Goal: Task Accomplishment & Management: Complete application form

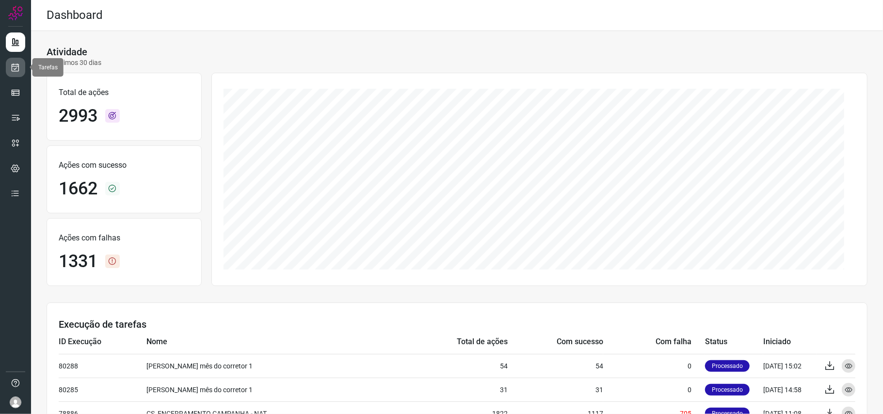
click at [11, 70] on icon at bounding box center [16, 68] width 10 height 10
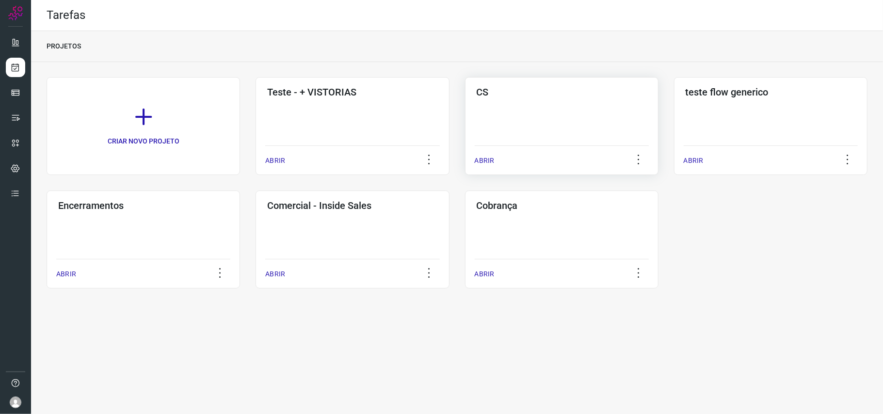
click at [517, 84] on div "CS" at bounding box center [562, 90] width 174 height 16
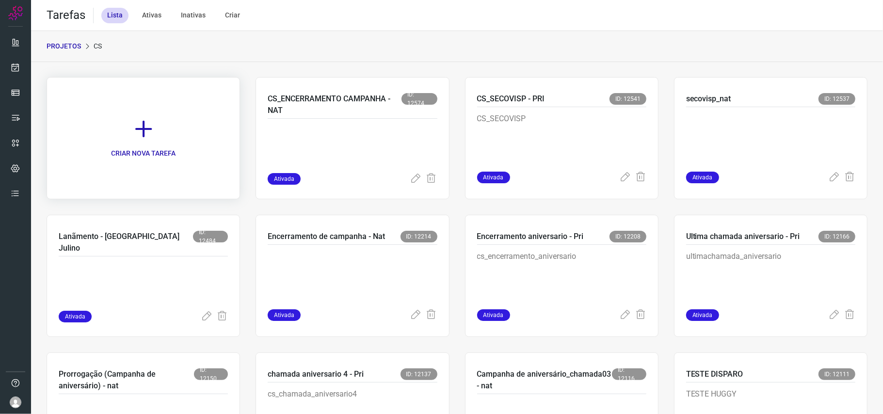
click at [172, 150] on p "CRIAR NOVA TAREFA" at bounding box center [143, 153] width 64 height 10
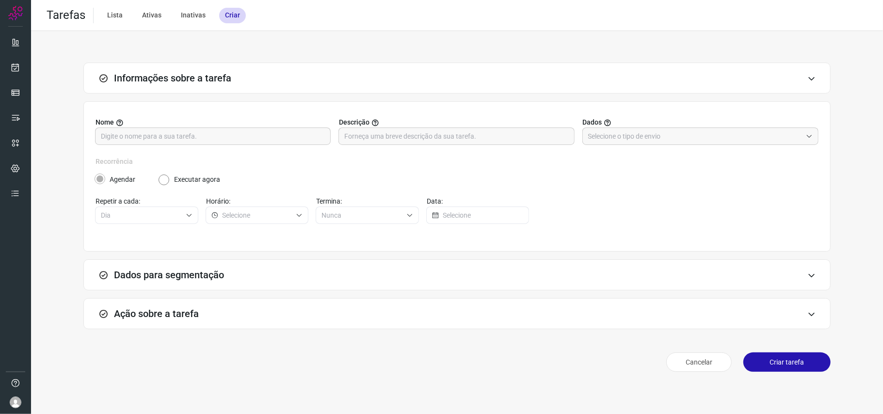
click at [215, 127] on label "Nome" at bounding box center [213, 122] width 236 height 10
click at [207, 149] on div "Nome Descrição Dados" at bounding box center [456, 136] width 723 height 39
click at [205, 138] on input "text" at bounding box center [213, 136] width 224 height 16
type input "natteste"
click at [665, 183] on div "Agendar Executar agora" at bounding box center [456, 179] width 723 height 10
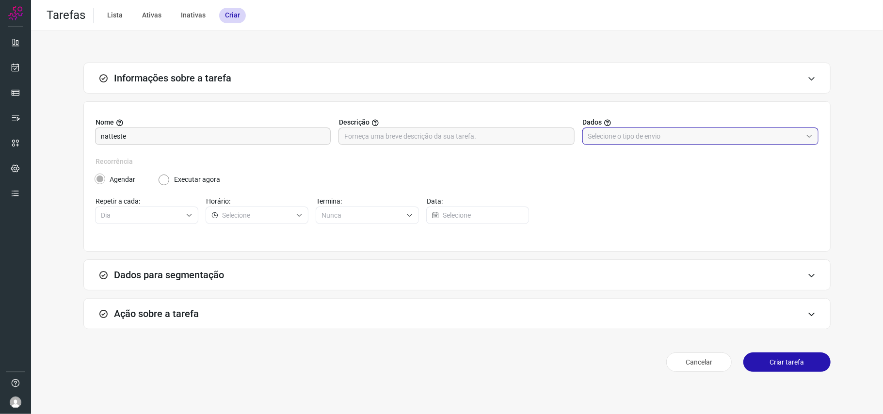
click at [661, 130] on input "text" at bounding box center [695, 136] width 214 height 16
click at [658, 176] on li "Informar manualmente ou enviar arquivo" at bounding box center [701, 180] width 236 height 16
type input "Informar manualmente ou enviar arquivo"
radio input "false"
radio input "true"
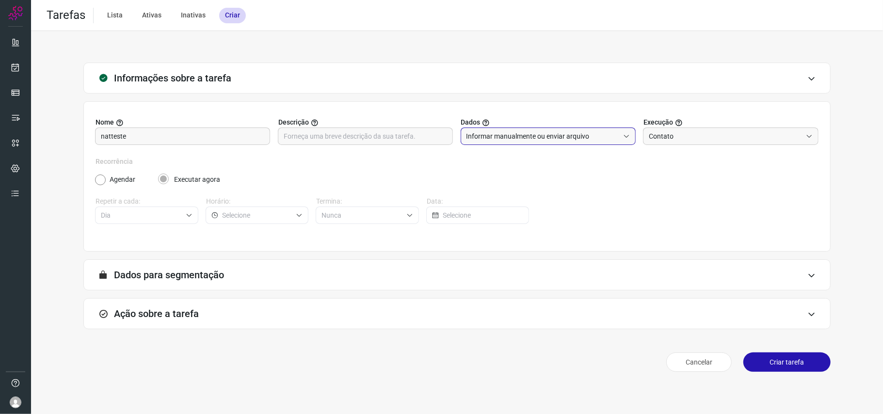
click at [659, 125] on span "Execução" at bounding box center [658, 122] width 30 height 10
click at [658, 135] on input "Contato" at bounding box center [725, 136] width 153 height 16
click at [322, 317] on div "Ação sobre a tarefa" at bounding box center [456, 313] width 747 height 31
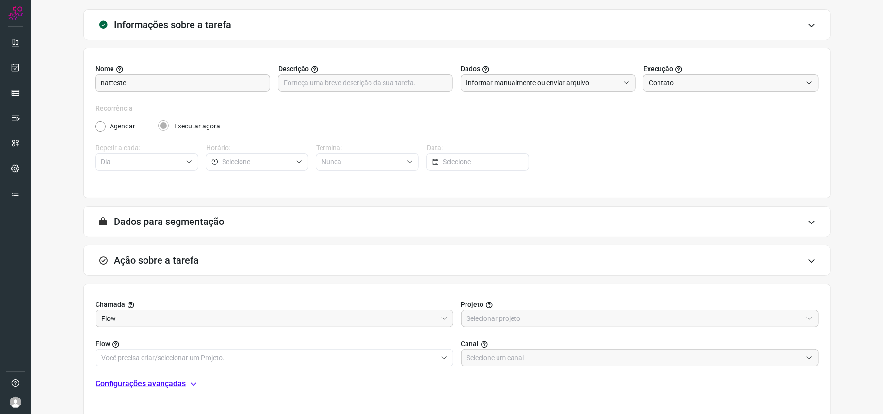
scroll to position [125, 0]
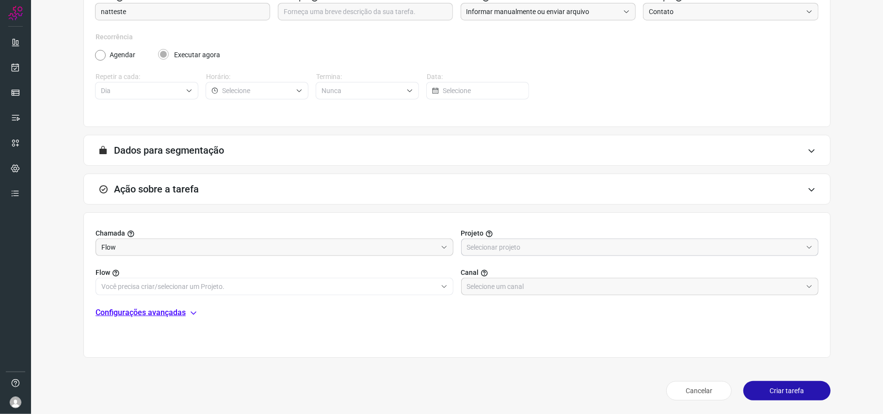
click at [475, 249] on input "text" at bounding box center [634, 247] width 335 height 16
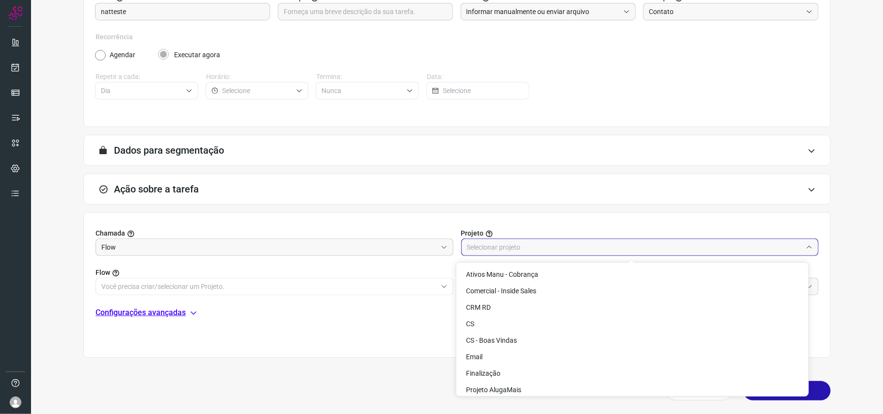
click at [475, 250] on input "text" at bounding box center [634, 247] width 335 height 16
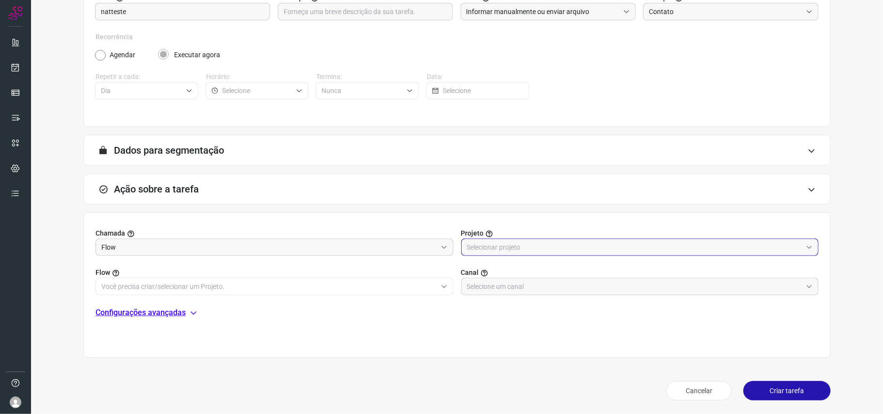
click at [470, 276] on span "Canal" at bounding box center [470, 273] width 18 height 10
click at [471, 289] on input "text" at bounding box center [634, 286] width 335 height 16
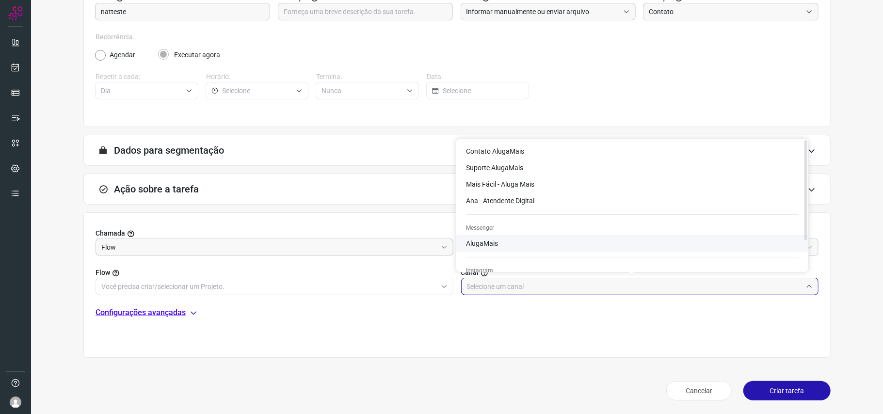
scroll to position [0, 0]
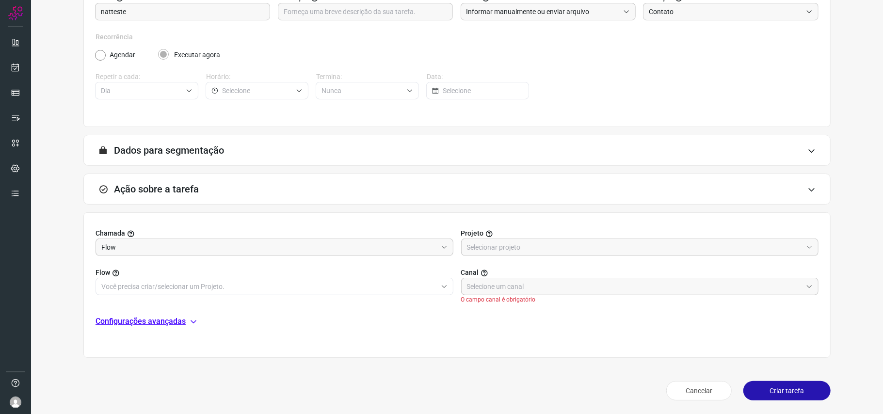
click at [460, 383] on div "Cancelar Criar tarefa" at bounding box center [456, 390] width 747 height 27
click at [538, 291] on input "text" at bounding box center [634, 286] width 335 height 16
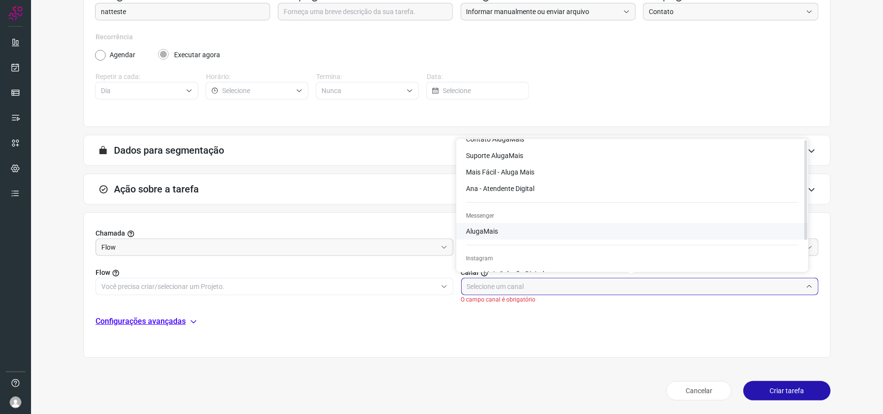
scroll to position [39, 0]
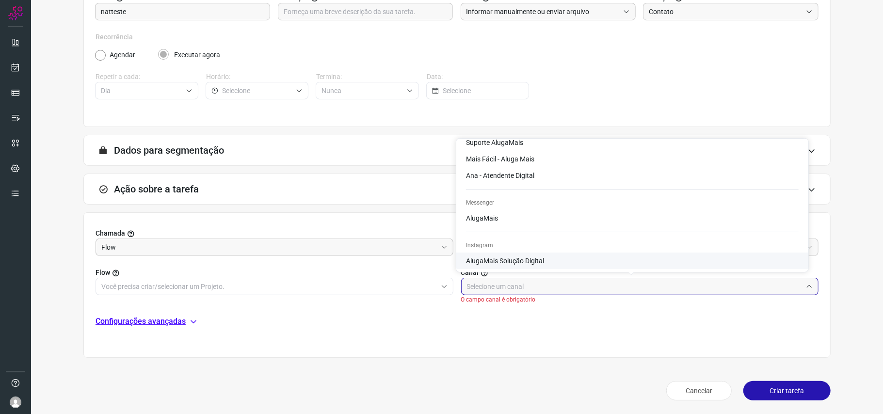
click at [548, 338] on div "Chamada Flow Projeto Flow Canal O campo canal é obrigatório Configurações avanç…" at bounding box center [456, 284] width 747 height 145
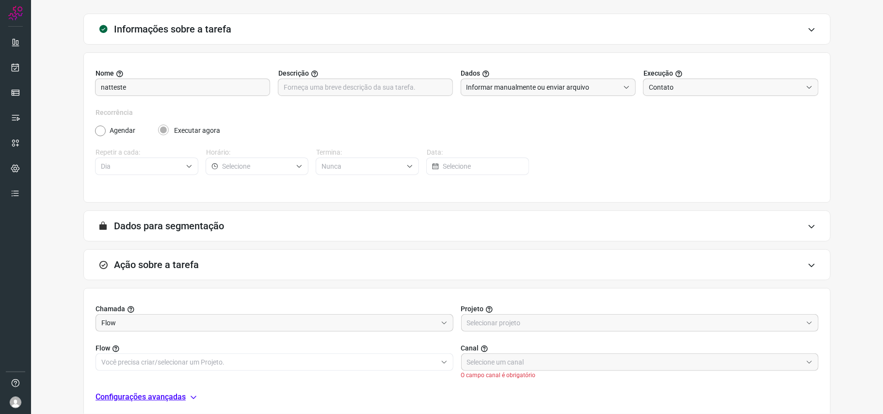
scroll to position [0, 0]
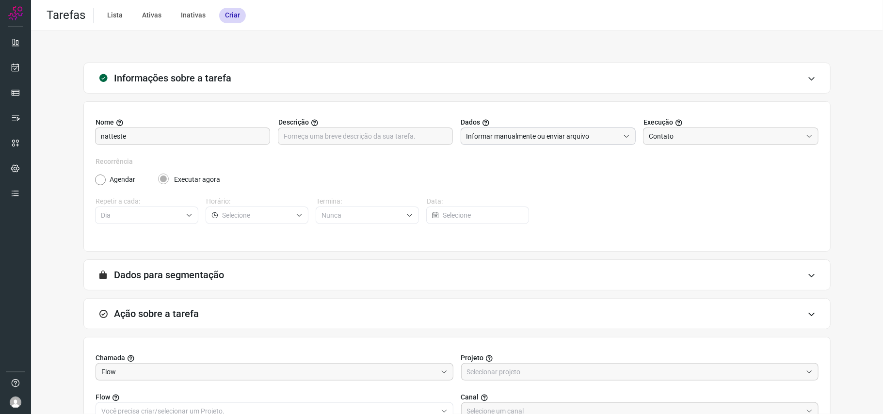
click at [533, 134] on input "Informar manualmente ou enviar arquivo" at bounding box center [542, 136] width 153 height 16
click at [658, 142] on input "Contato" at bounding box center [725, 136] width 153 height 16
click at [662, 163] on span "Atendimento" at bounding box center [664, 163] width 39 height 8
type input "Atendimento"
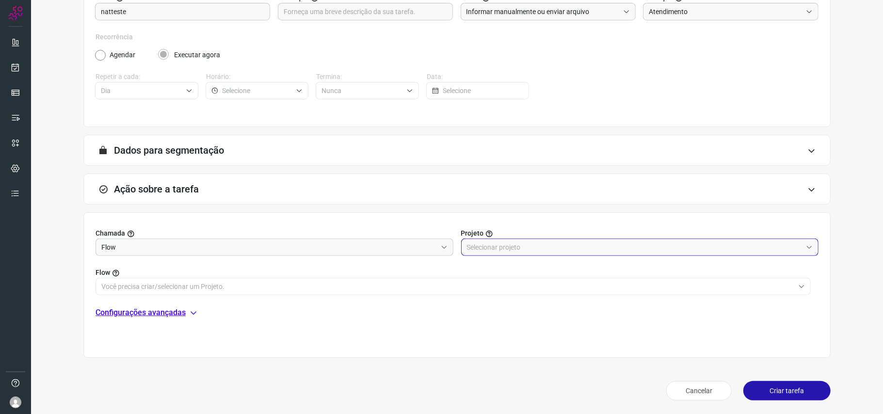
click at [595, 244] on input "text" at bounding box center [634, 247] width 335 height 16
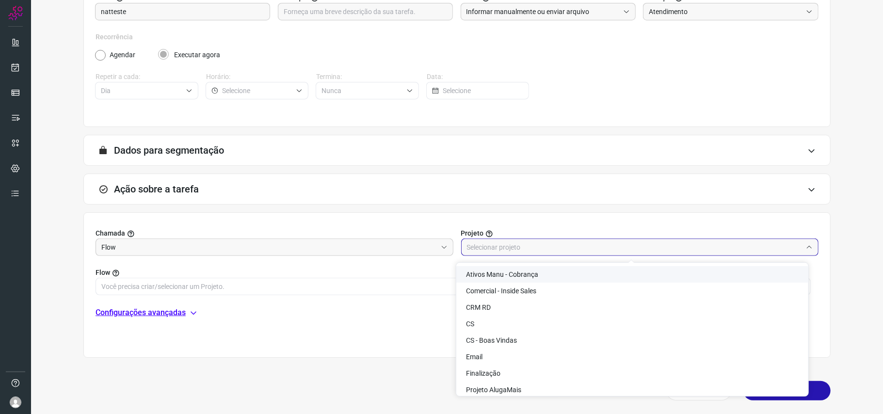
click at [586, 243] on input "text" at bounding box center [634, 247] width 335 height 16
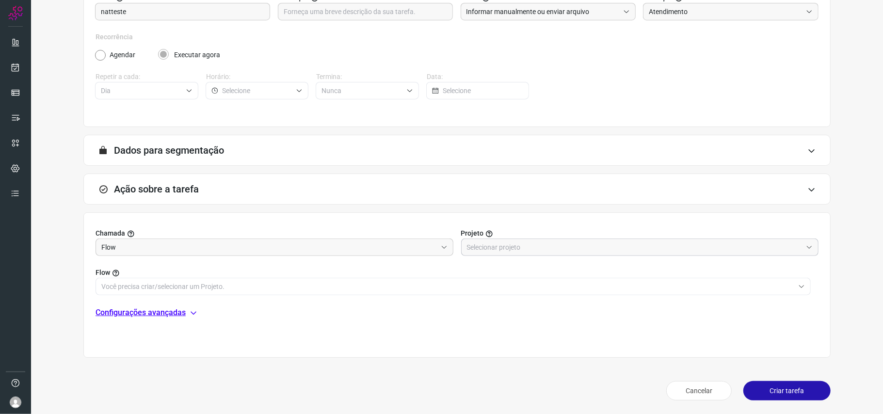
click at [533, 247] on input "text" at bounding box center [634, 247] width 335 height 16
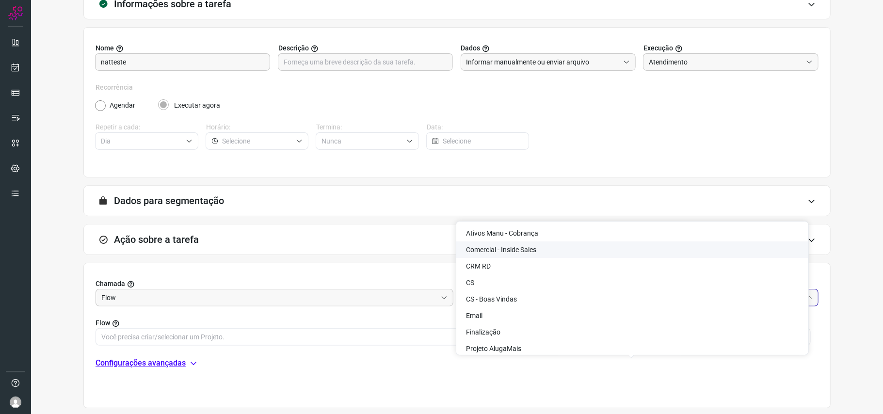
scroll to position [0, 0]
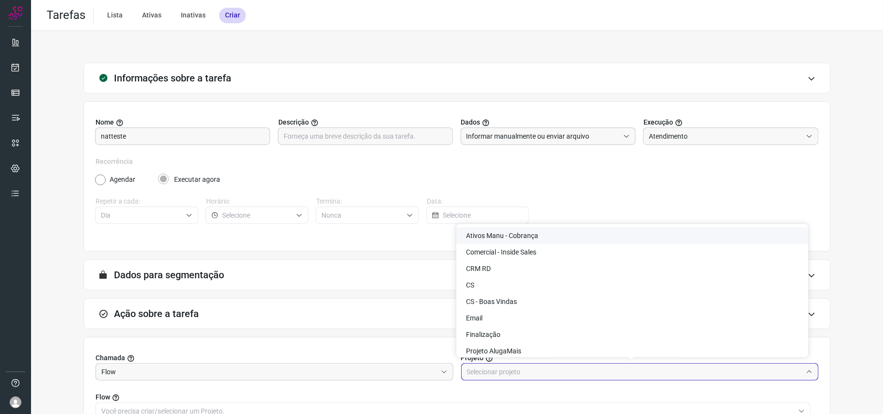
click at [569, 135] on input "Informar manualmente ou enviar arquivo" at bounding box center [542, 136] width 153 height 16
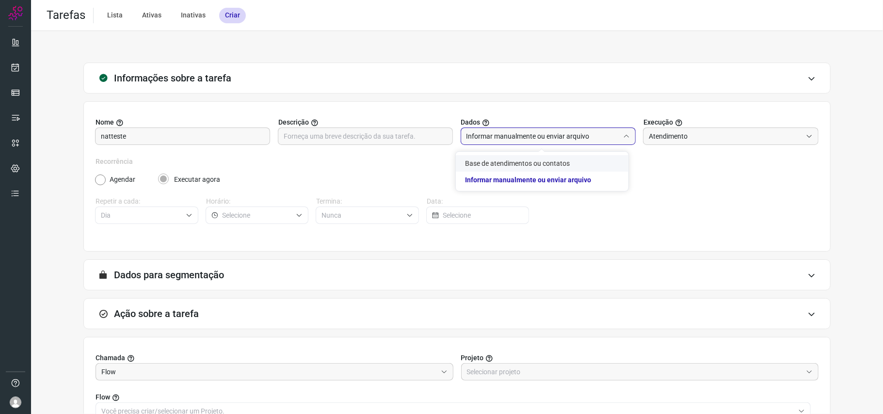
click at [562, 167] on li "Base de atendimentos ou contatos" at bounding box center [542, 163] width 173 height 16
type input "Base de atendimentos ou contatos"
radio input "true"
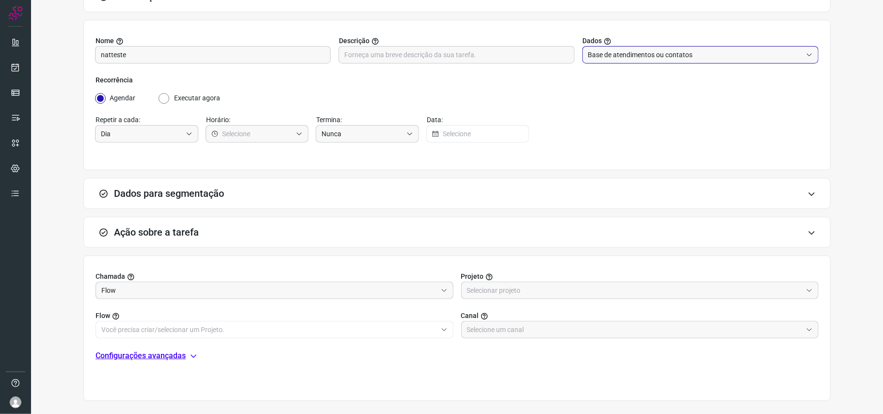
scroll to position [125, 0]
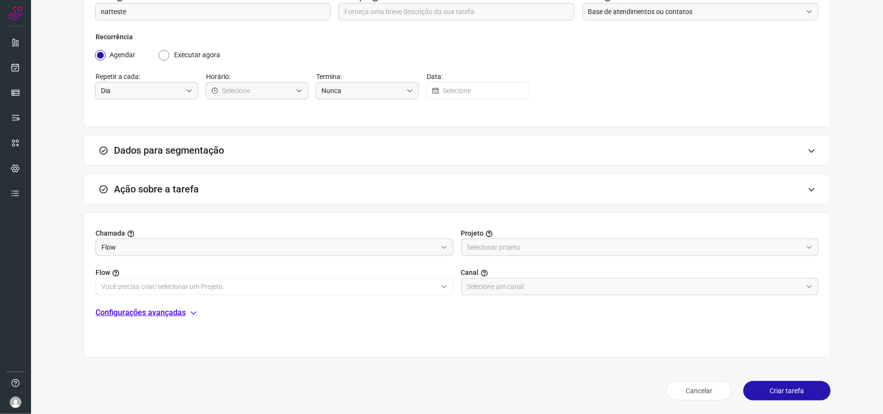
click at [575, 277] on label "Canal" at bounding box center [640, 273] width 358 height 10
click at [574, 287] on input "text" at bounding box center [634, 286] width 335 height 16
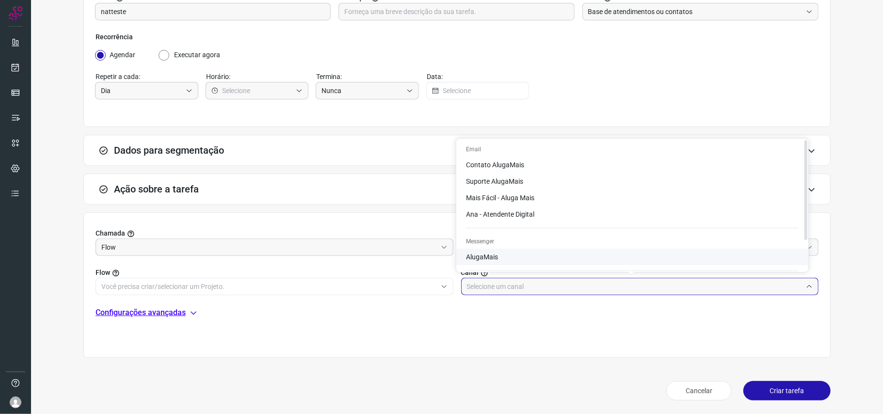
scroll to position [39, 0]
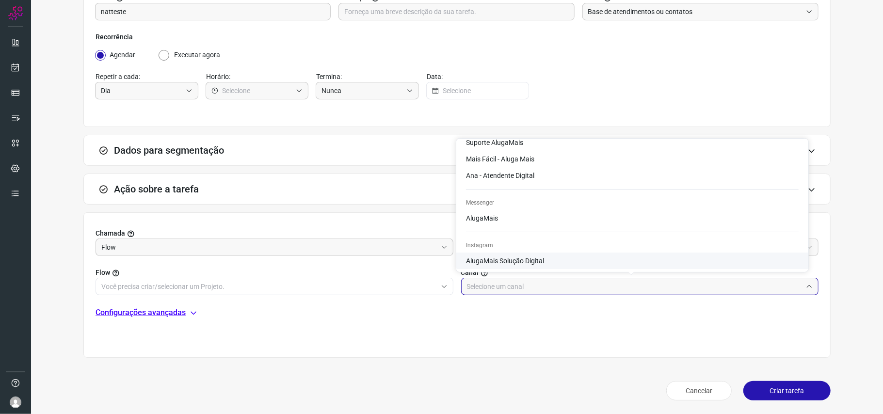
click at [565, 351] on div "Chamada Flow Projeto Flow Canal Configurações avançadas" at bounding box center [456, 284] width 747 height 145
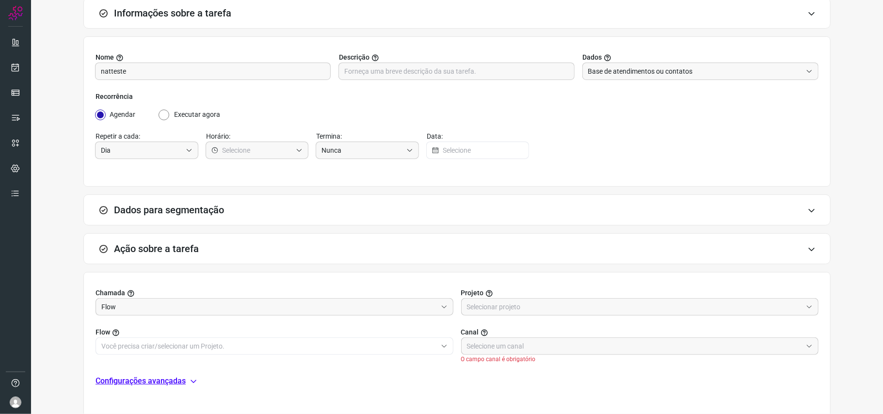
scroll to position [0, 0]
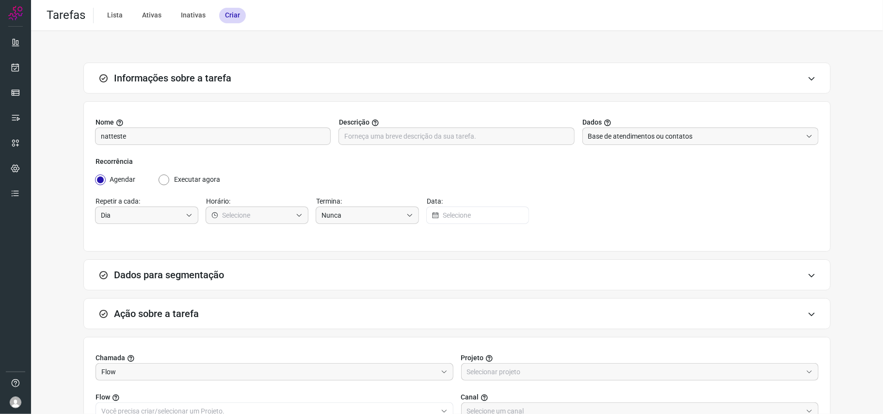
click at [234, 47] on div "Informações sobre a tarefa Nome natteste Descrição Dados Base de atendimentos o…" at bounding box center [457, 285] width 852 height 508
click at [287, 61] on div "Informações sobre a tarefa Nome natteste Descrição Dados Base de atendimentos o…" at bounding box center [457, 285] width 852 height 508
click at [229, 70] on div "Informações sobre a tarefa" at bounding box center [456, 78] width 747 height 31
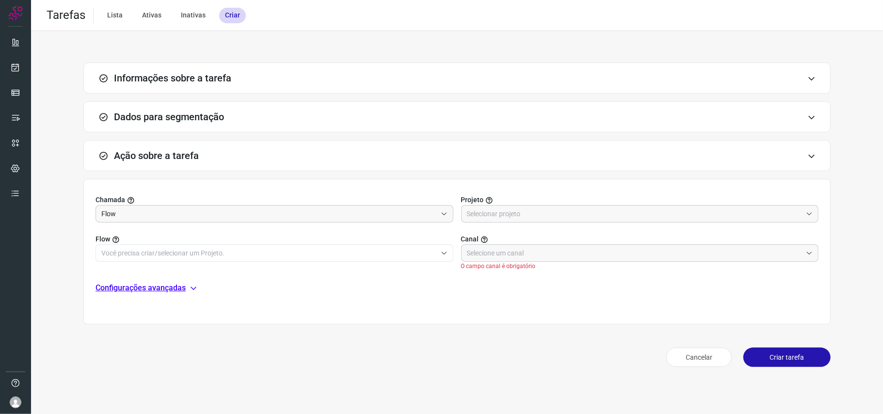
click at [503, 397] on div "Tarefas Lista Ativas Inativas Criar Informações sobre a tarefa Nome natteste De…" at bounding box center [457, 207] width 852 height 414
click at [10, 16] on img at bounding box center [15, 13] width 15 height 15
click at [8, 42] on link at bounding box center [15, 41] width 19 height 19
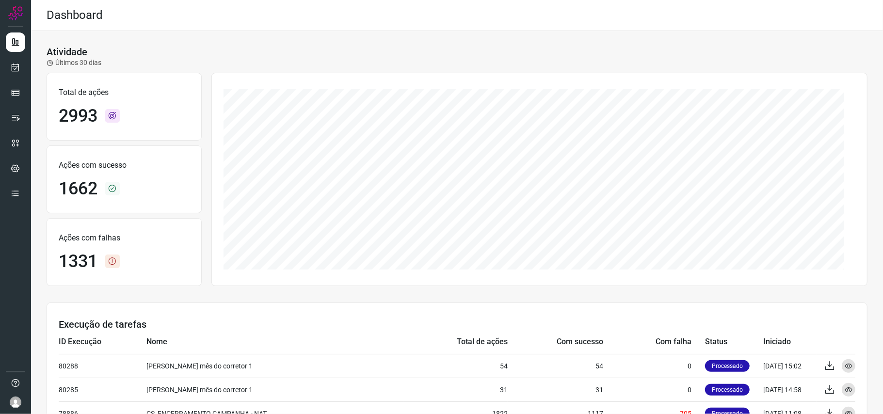
click at [315, 48] on div "Atividade Últimos 30 dias" at bounding box center [457, 57] width 821 height 22
click at [377, 57] on div "Atividade Últimos 30 dias" at bounding box center [457, 57] width 821 height 22
click at [18, 65] on icon at bounding box center [16, 68] width 10 height 10
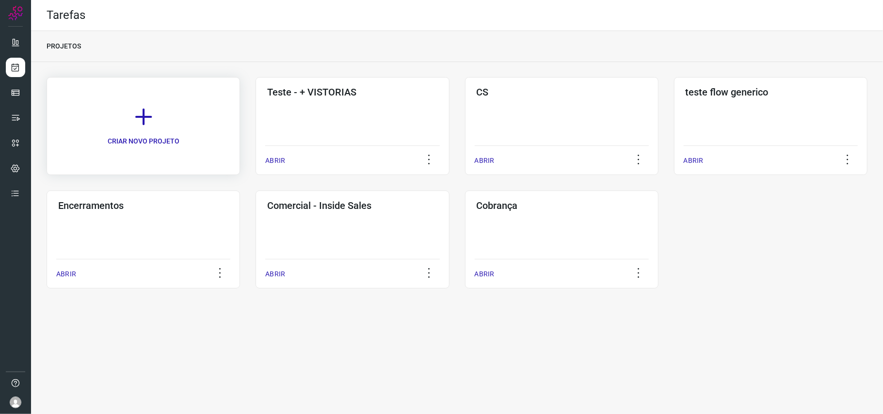
click at [144, 108] on icon at bounding box center [143, 116] width 21 height 21
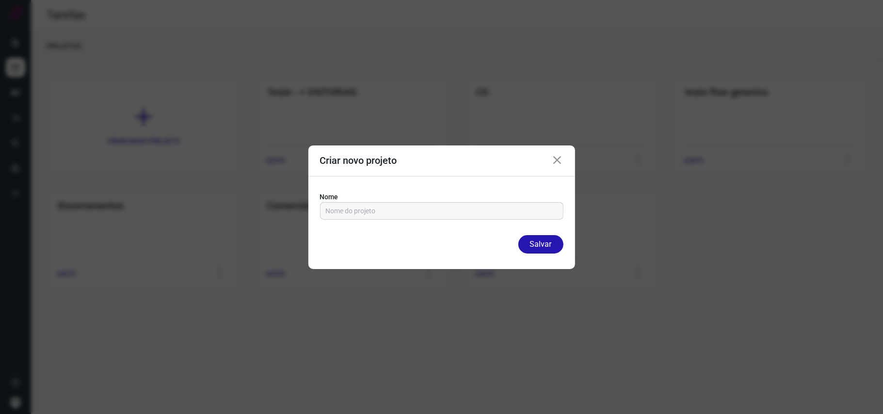
click at [559, 160] on icon at bounding box center [558, 161] width 12 height 12
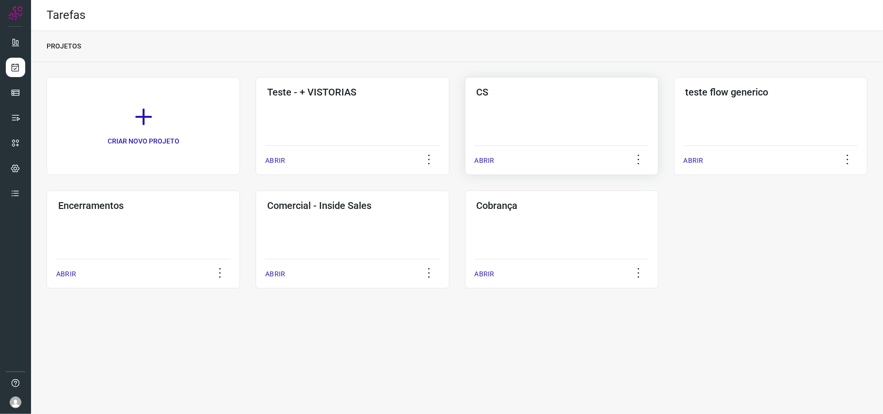
click at [662, 123] on div "CS ABRIR" at bounding box center [770, 126] width 193 height 98
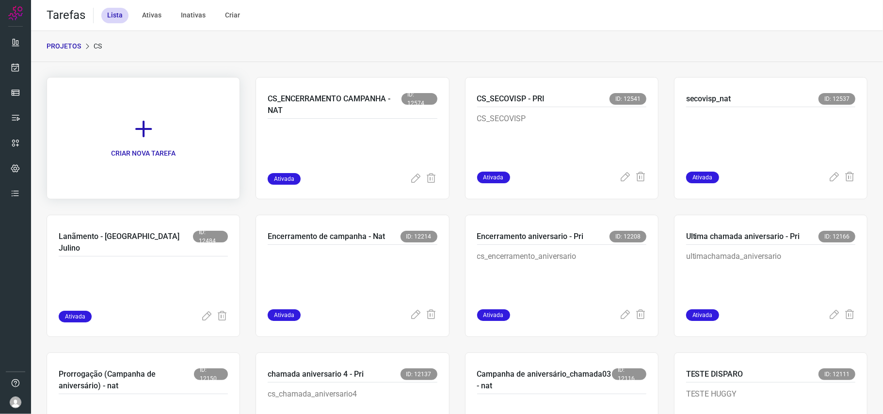
click at [174, 128] on link "CRIAR NOVA TAREFA" at bounding box center [143, 138] width 193 height 122
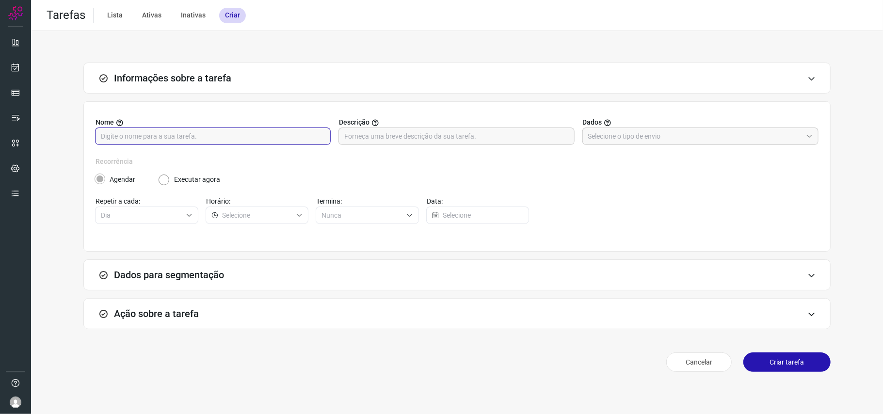
click at [231, 143] on input "text" at bounding box center [213, 136] width 224 height 16
type input "natalia teste"
drag, startPoint x: 426, startPoint y: 154, endPoint x: 425, endPoint y: 136, distance: 18.0
click at [426, 152] on div "Nome natalia teste Descrição Dados" at bounding box center [456, 136] width 723 height 39
click at [424, 136] on input "text" at bounding box center [456, 136] width 224 height 16
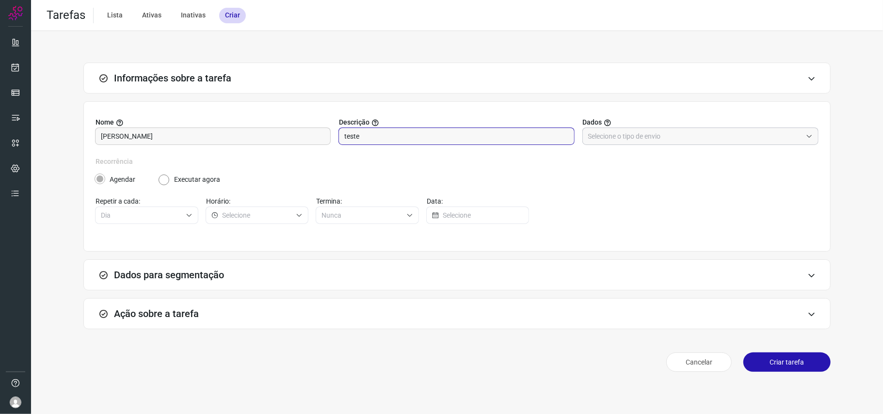
type input "teste"
click at [617, 130] on input "text" at bounding box center [695, 136] width 214 height 16
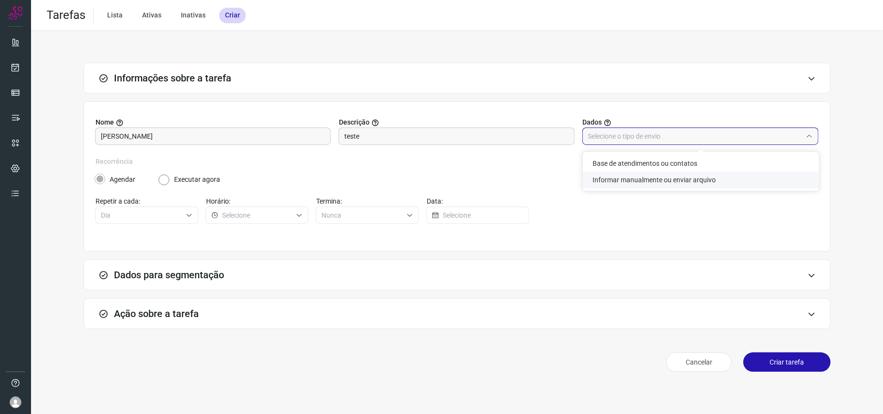
click at [638, 174] on li "Informar manualmente ou enviar arquivo" at bounding box center [701, 180] width 236 height 16
type input "Informar manualmente ou enviar arquivo"
radio input "false"
radio input "true"
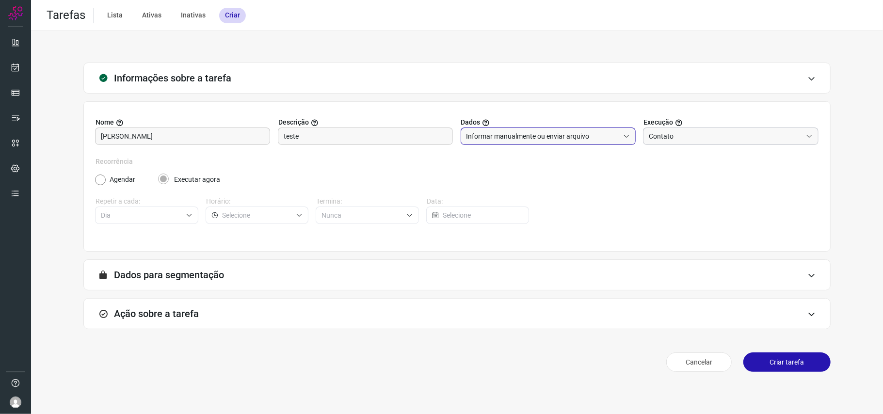
click at [662, 138] on input "Contato" at bounding box center [725, 136] width 153 height 16
click at [565, 172] on div "Agendar Executar agora" at bounding box center [456, 176] width 723 height 18
click at [225, 310] on div "Ação sobre a tarefa" at bounding box center [456, 313] width 747 height 31
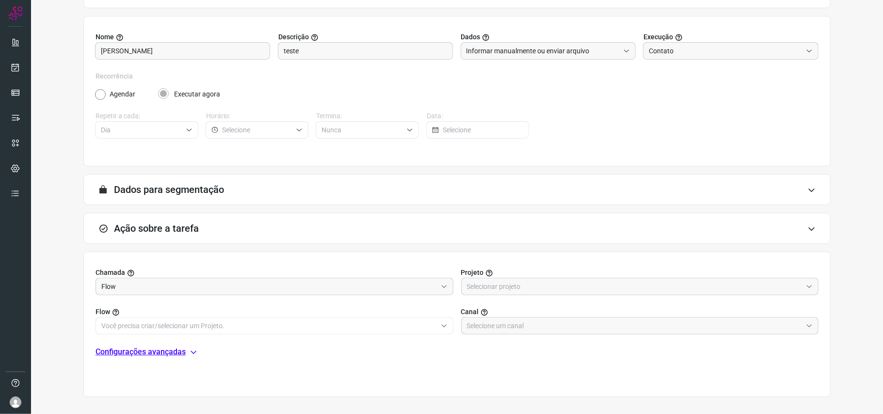
scroll to position [125, 0]
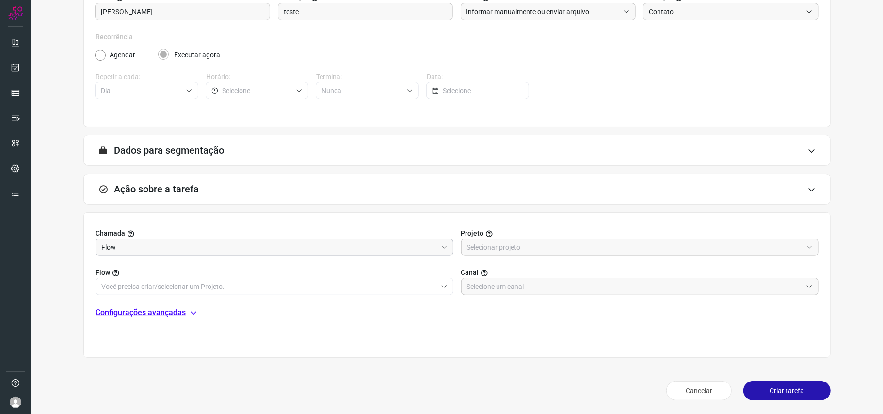
click at [285, 248] on input "Flow" at bounding box center [268, 247] width 335 height 16
click at [512, 243] on input "text" at bounding box center [634, 247] width 335 height 16
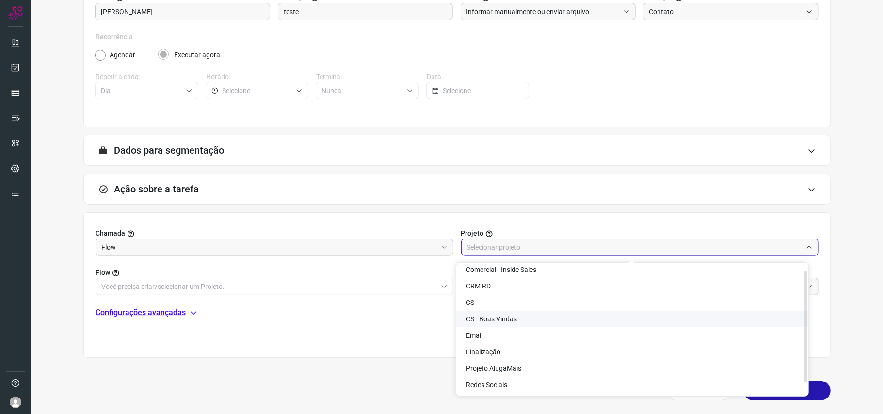
scroll to position [0, 0]
click at [497, 310] on li "CS" at bounding box center [632, 324] width 352 height 16
type input "CS"
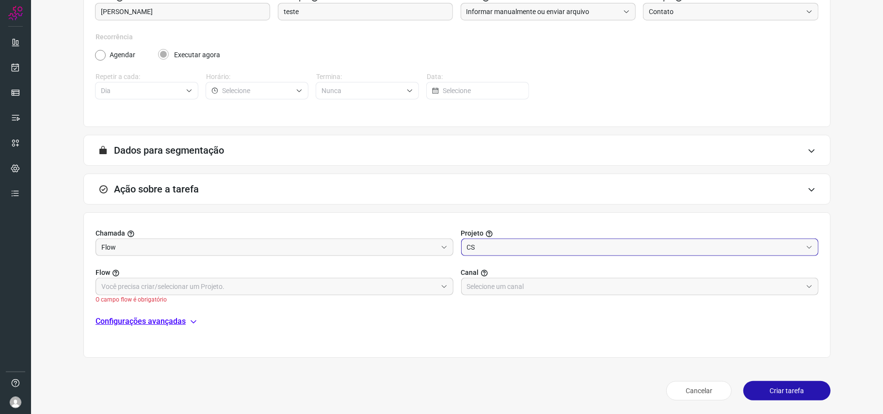
click at [317, 275] on label "Flow" at bounding box center [274, 273] width 358 height 10
click at [310, 289] on input "text" at bounding box center [268, 286] width 335 height 16
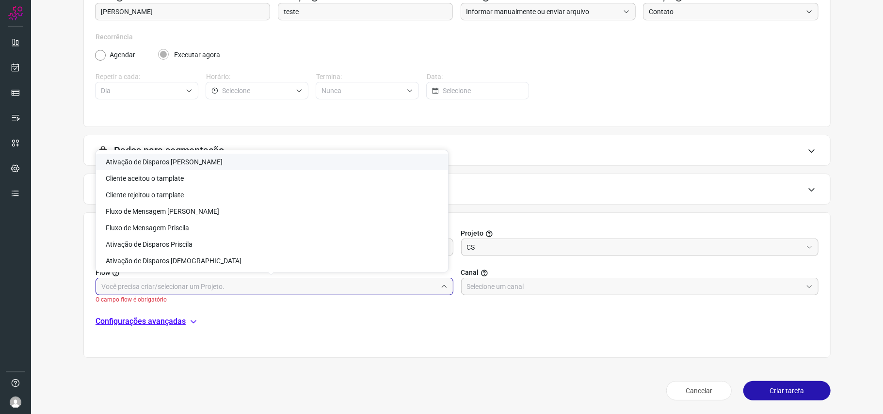
click at [230, 161] on li "Ativação de Disparos Natalia" at bounding box center [272, 162] width 352 height 16
type input "Ativação de Disparos Natalia"
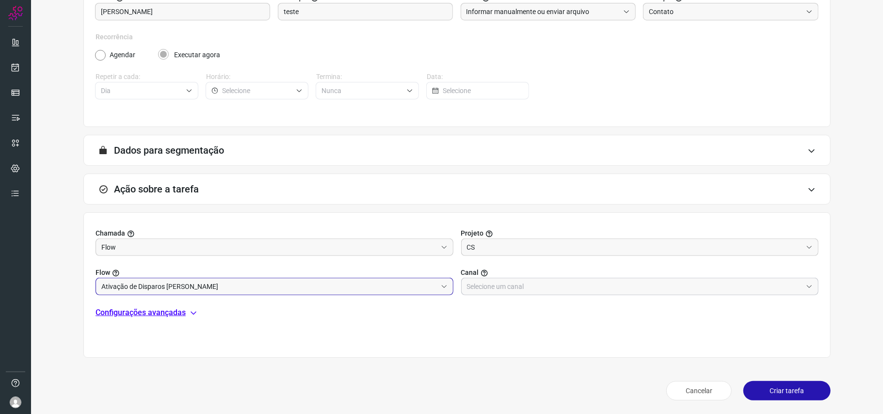
click at [512, 286] on input "text" at bounding box center [634, 286] width 335 height 16
click at [662, 278] on input "text" at bounding box center [634, 286] width 335 height 16
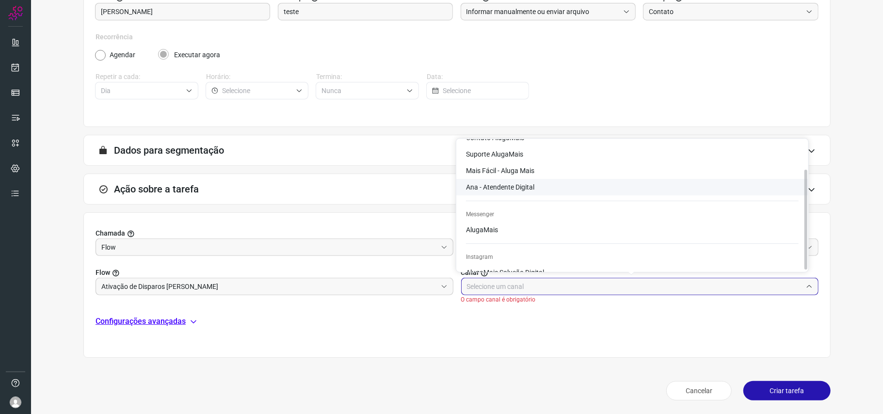
scroll to position [39, 0]
drag, startPoint x: 807, startPoint y: 208, endPoint x: 804, endPoint y: 243, distance: 35.0
click at [662, 243] on div at bounding box center [805, 220] width 3 height 100
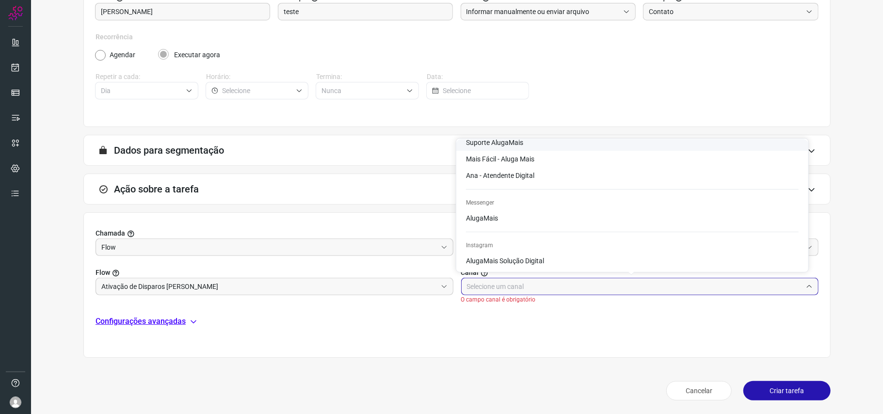
click at [291, 310] on div "Chamada Flow Projeto CS Flow Ativação de Disparos Natalia Canal O campo canal é…" at bounding box center [456, 284] width 747 height 145
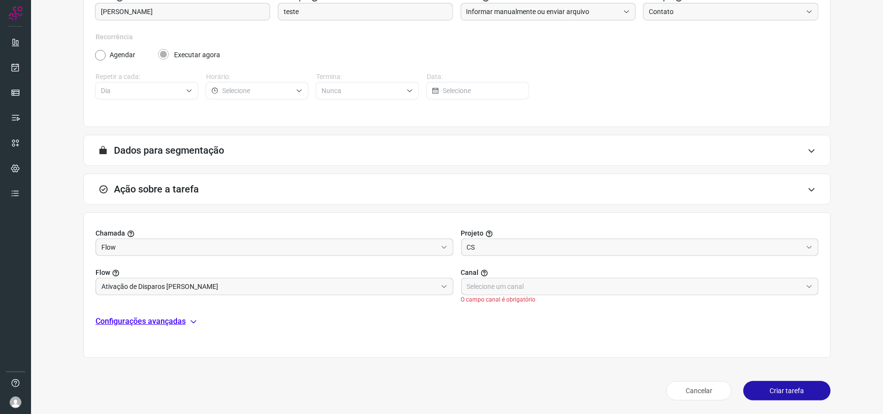
drag, startPoint x: 163, startPoint y: 322, endPoint x: 174, endPoint y: 323, distance: 10.2
click at [163, 310] on p "Configurações avançadas" at bounding box center [140, 322] width 90 height 12
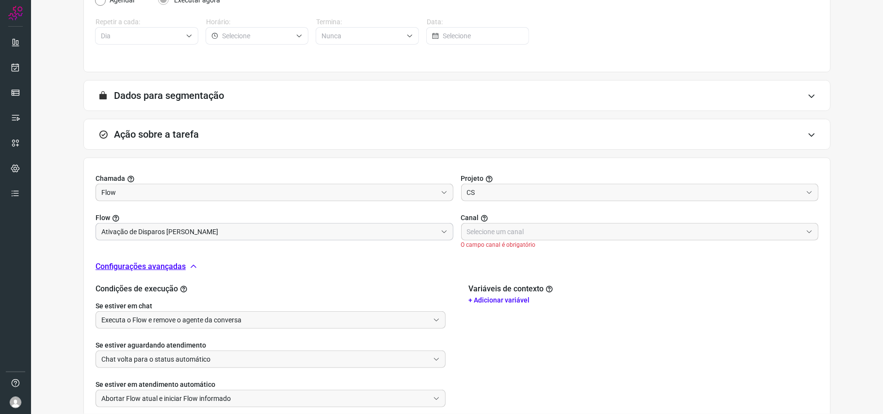
scroll to position [245, 0]
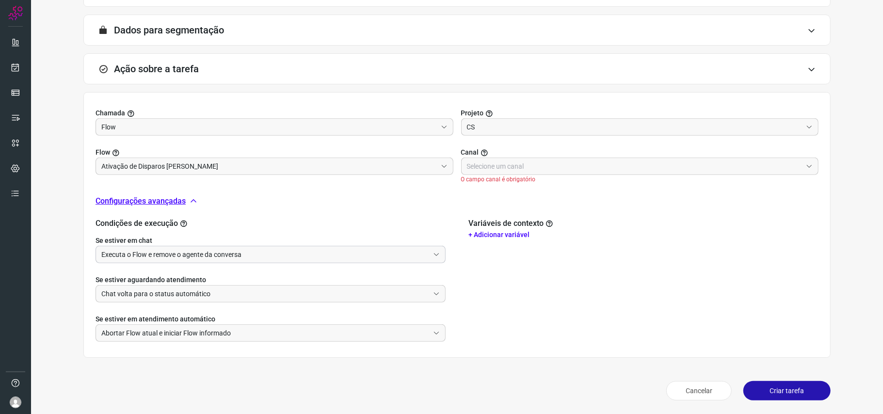
click at [271, 261] on input "Executa o Flow e remove o agente da conversa" at bounding box center [265, 254] width 328 height 16
click at [254, 301] on li "Não executa o Flow" at bounding box center [268, 298] width 344 height 16
type input "Não executa o Flow"
click at [254, 302] on div "Chat volta para o status automático" at bounding box center [270, 293] width 350 height 17
click at [249, 310] on li "Não executa o Flow" at bounding box center [268, 337] width 344 height 16
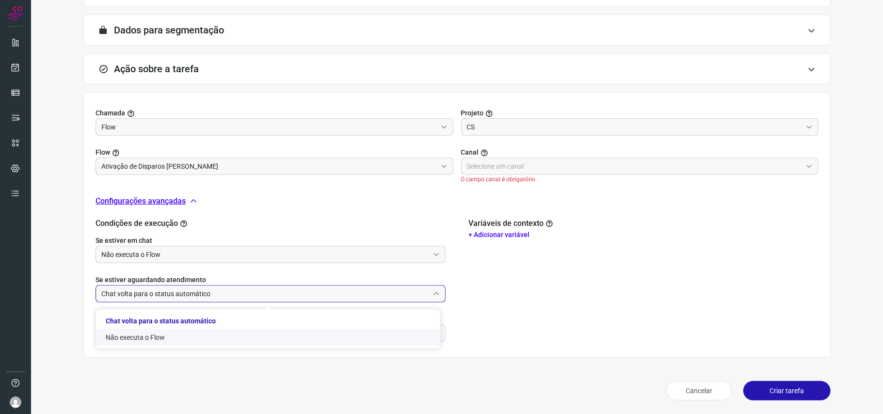
type input "Não executa o Flow"
click at [247, 310] on input "Abortar Flow atual e iniciar Flow informado" at bounding box center [265, 333] width 328 height 16
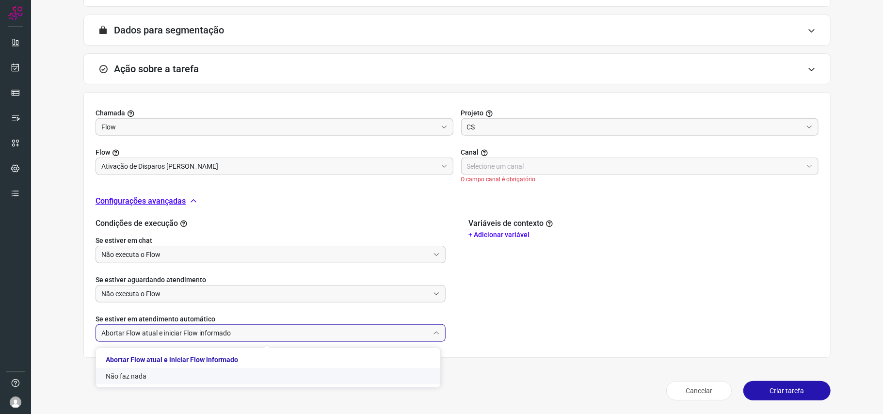
click at [213, 310] on li "Não faz nada" at bounding box center [268, 376] width 344 height 16
type input "Não faz nada"
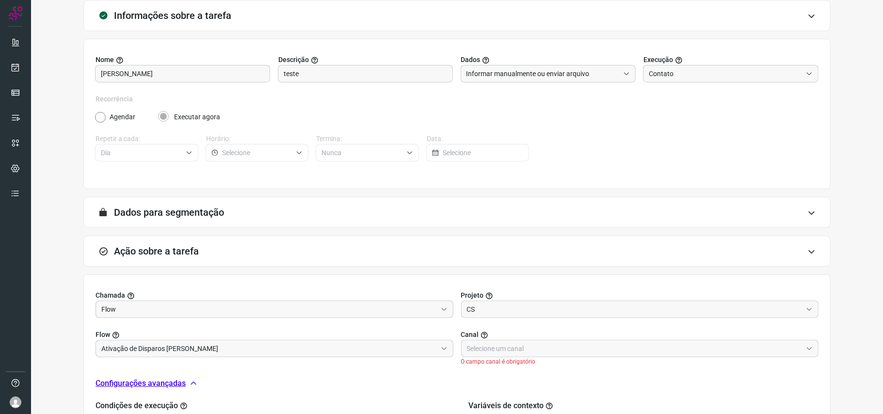
scroll to position [0, 0]
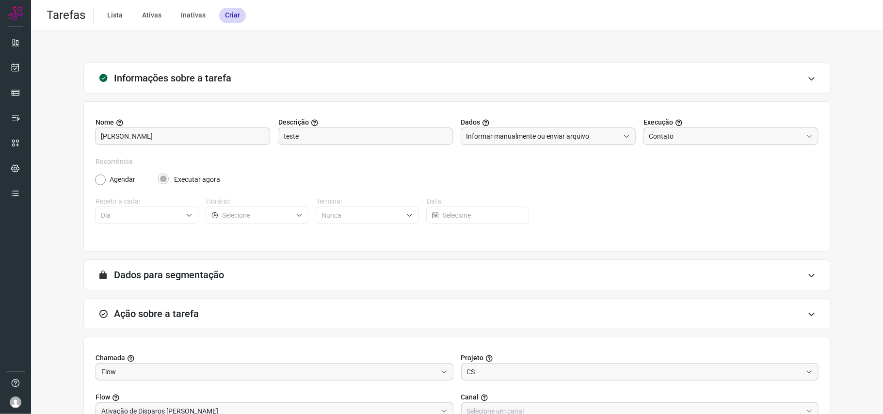
click at [549, 159] on label "Recorrência" at bounding box center [456, 162] width 723 height 10
click at [580, 140] on input "Informar manualmente ou enviar arquivo" at bounding box center [542, 136] width 153 height 16
click at [662, 135] on input "Contato" at bounding box center [725, 136] width 153 height 16
click at [662, 159] on li "Atendimento" at bounding box center [721, 163] width 173 height 16
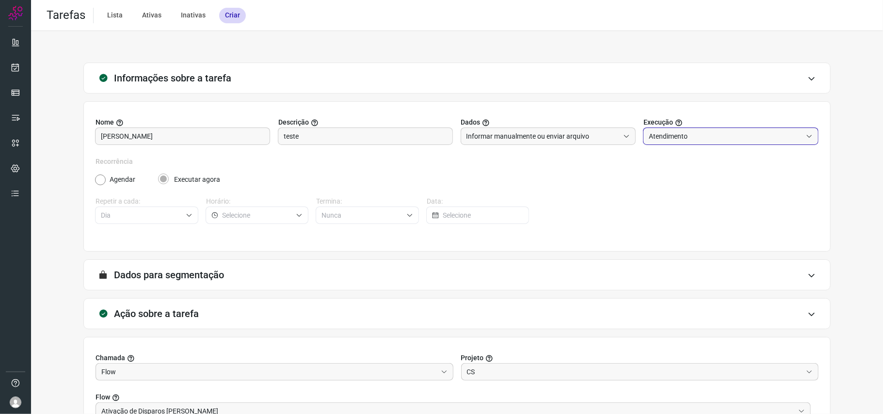
click at [661, 141] on input "Atendimento" at bounding box center [725, 136] width 153 height 16
click at [662, 177] on li "Contato" at bounding box center [721, 180] width 173 height 16
type input "Contato"
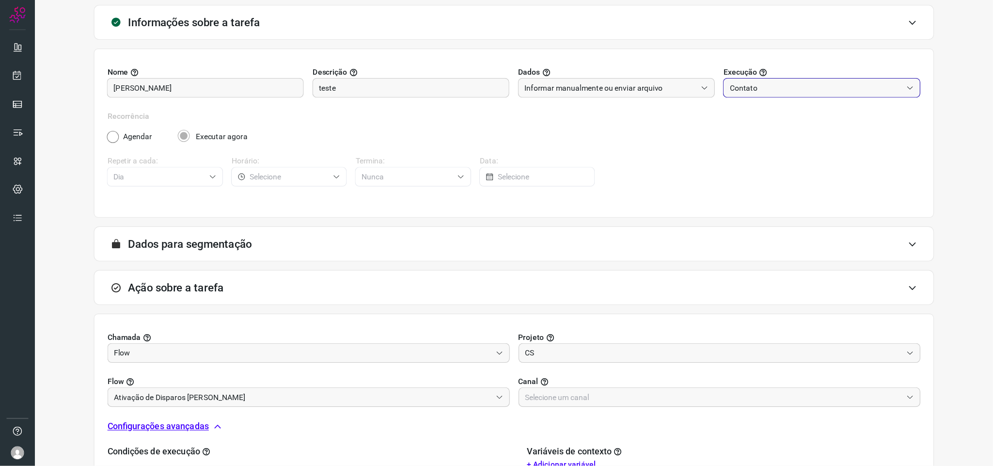
scroll to position [194, 0]
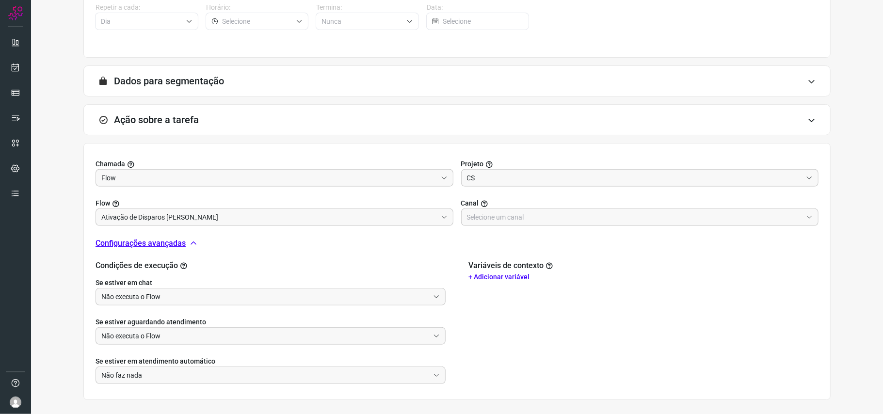
click at [638, 98] on form "A segmentação de dados está desabilitada porque a opção de envio manual foi sel…" at bounding box center [456, 84] width 747 height 39
click at [635, 90] on div "A segmentação de dados está desabilitada porque a opção de envio manual foi sel…" at bounding box center [456, 80] width 747 height 31
click at [662, 84] on icon at bounding box center [811, 82] width 8 height 8
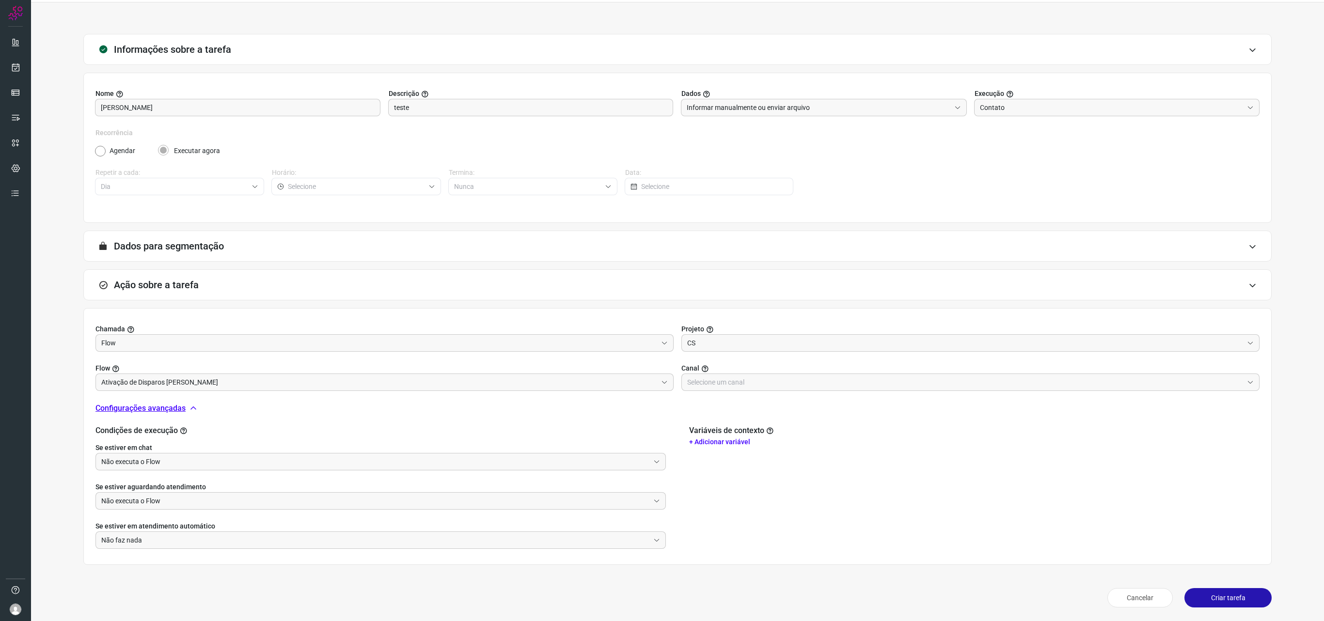
scroll to position [0, 0]
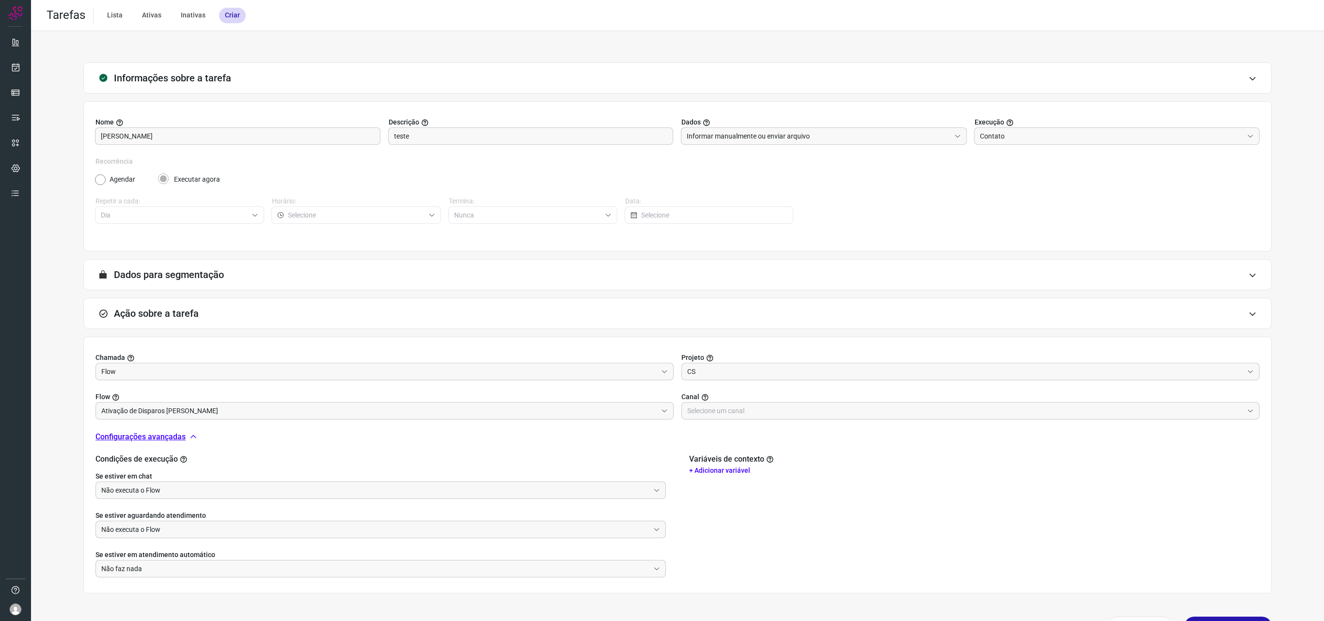
drag, startPoint x: 848, startPoint y: 1, endPoint x: 755, endPoint y: 476, distance: 484.0
click at [662, 310] on p "+ Adicionar variável" at bounding box center [974, 471] width 571 height 10
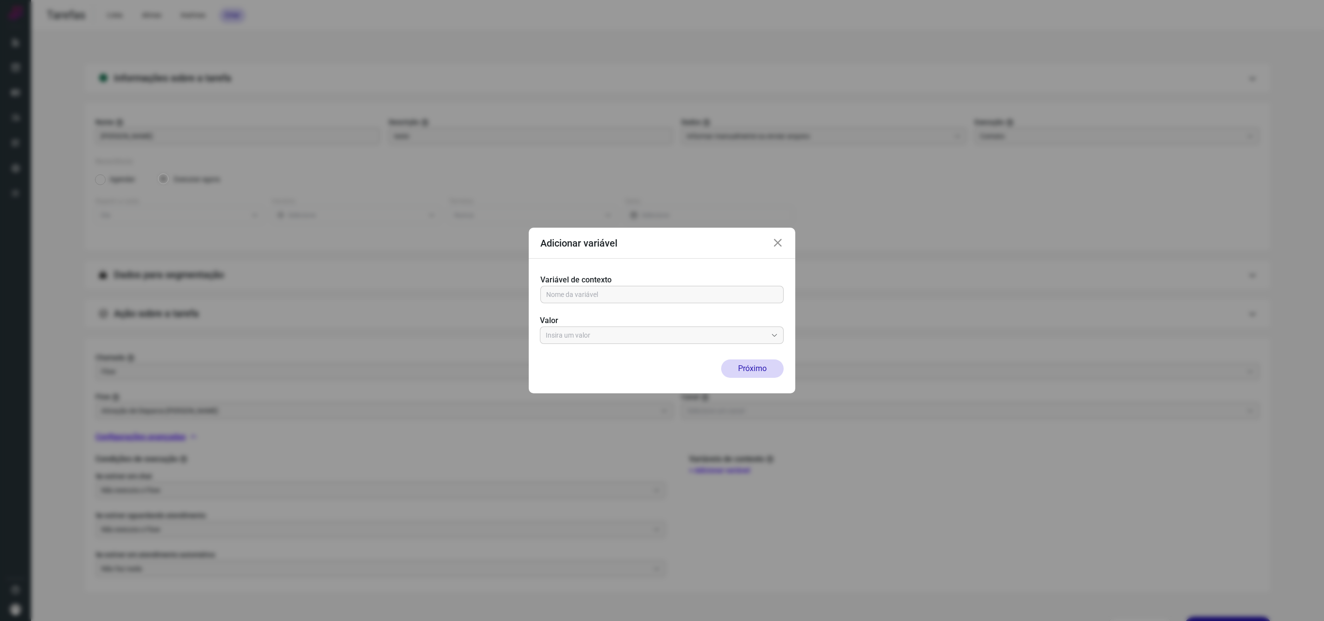
click at [662, 243] on icon at bounding box center [778, 244] width 12 height 12
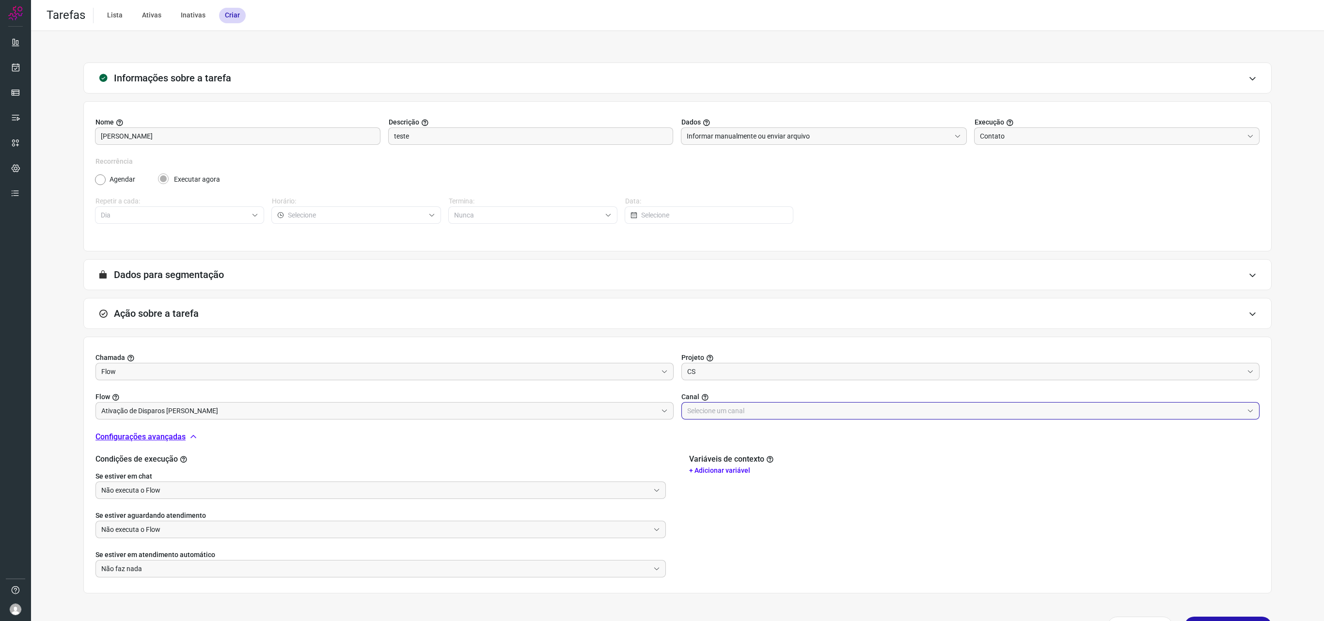
click at [662, 310] on input "text" at bounding box center [965, 411] width 556 height 16
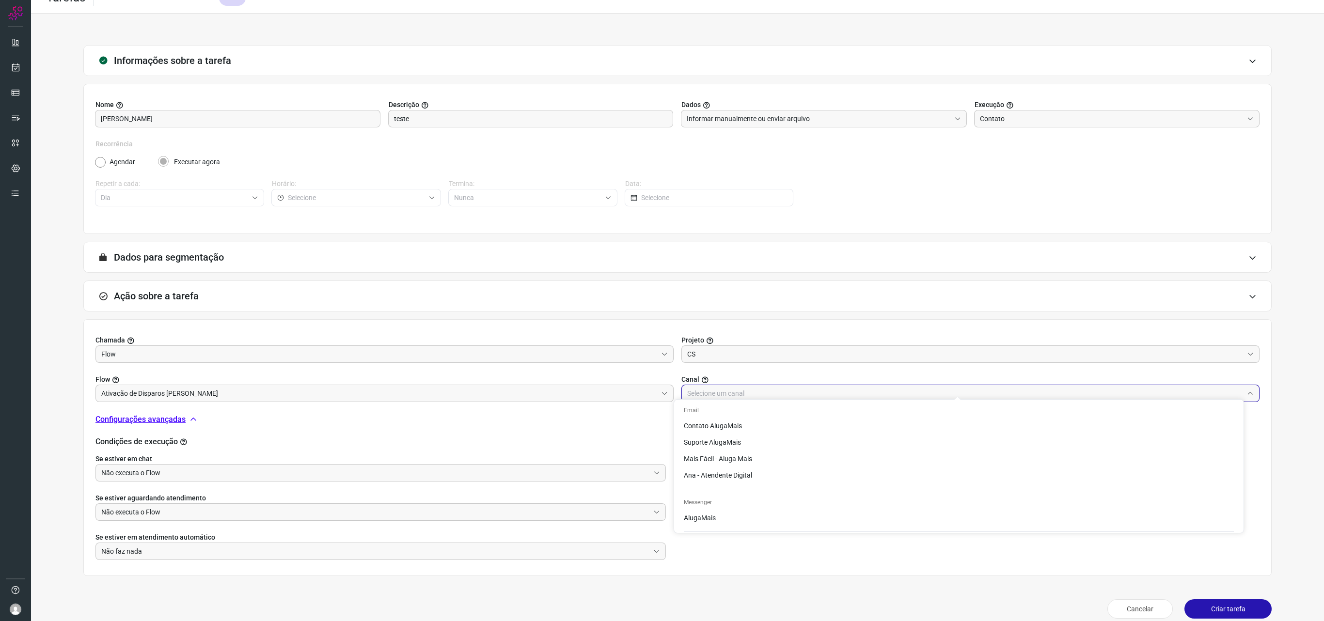
scroll to position [31, 0]
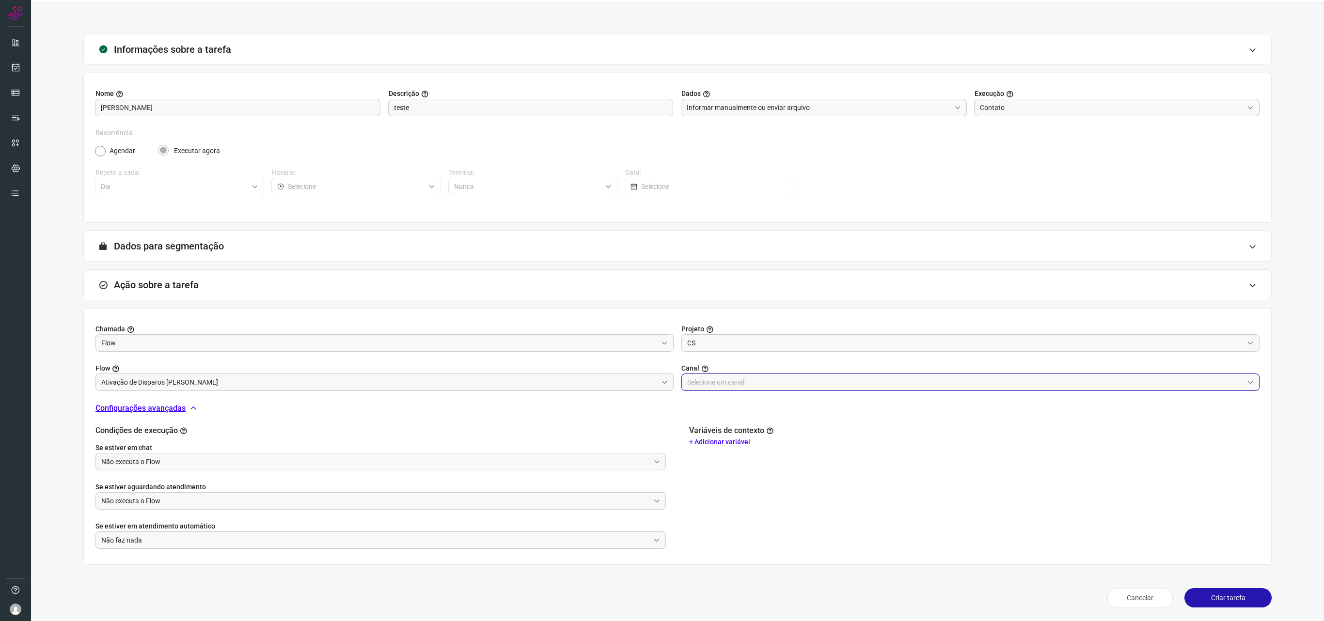
click at [662, 310] on input "text" at bounding box center [965, 382] width 556 height 16
click at [662, 310] on input "text" at bounding box center [965, 380] width 556 height 16
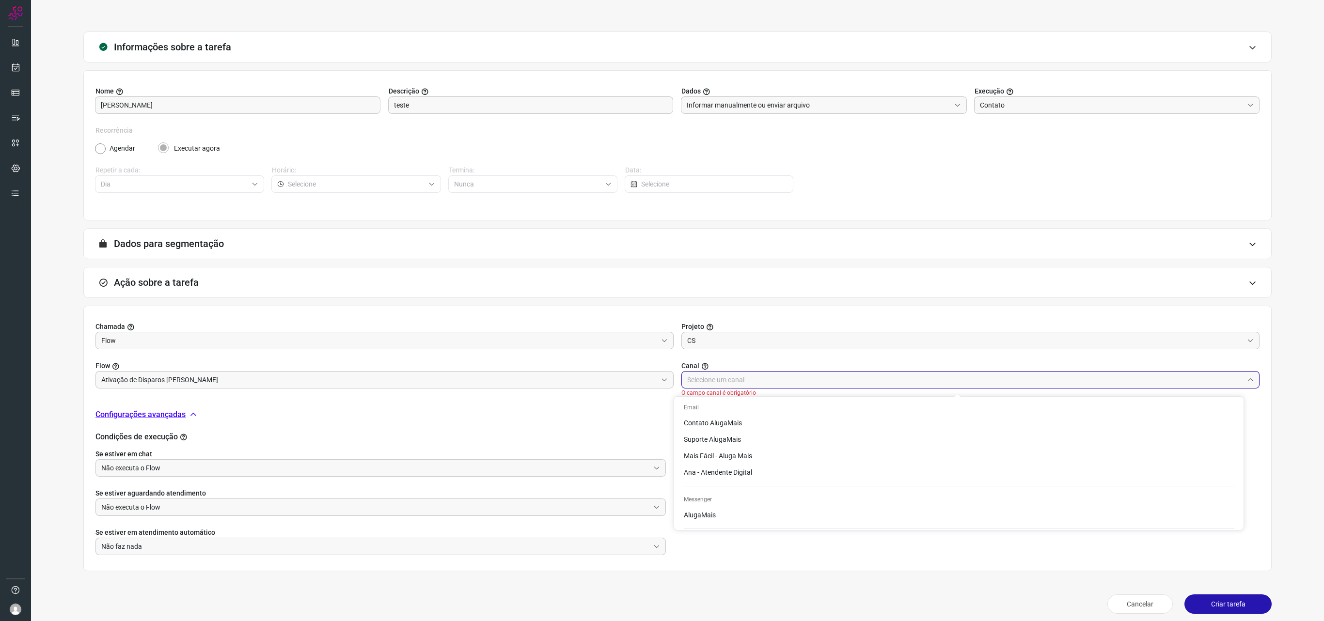
click at [662, 310] on input "text" at bounding box center [965, 380] width 556 height 16
